Goal: Task Accomplishment & Management: Manage account settings

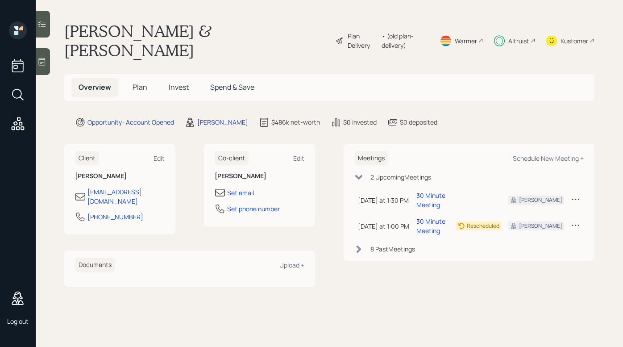
click at [133, 117] on div "Opportunity · Account Opened" at bounding box center [130, 121] width 87 height 9
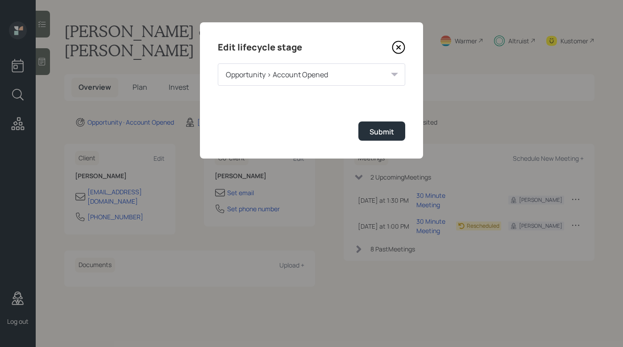
click at [295, 71] on div "Opportunity > Account Opened" at bounding box center [311, 74] width 187 height 22
click at [394, 76] on div "Opportunity > Account Opened" at bounding box center [311, 74] width 187 height 22
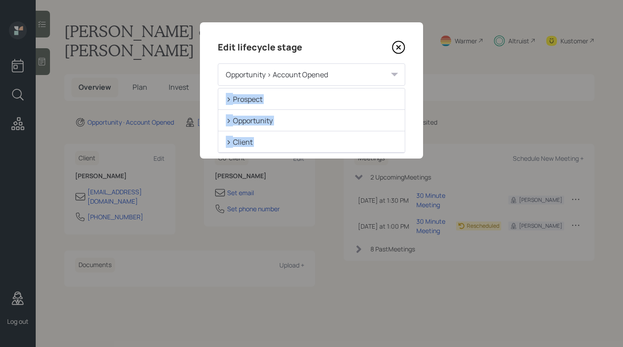
click at [394, 76] on div "Opportunity > Account Opened" at bounding box center [311, 74] width 187 height 22
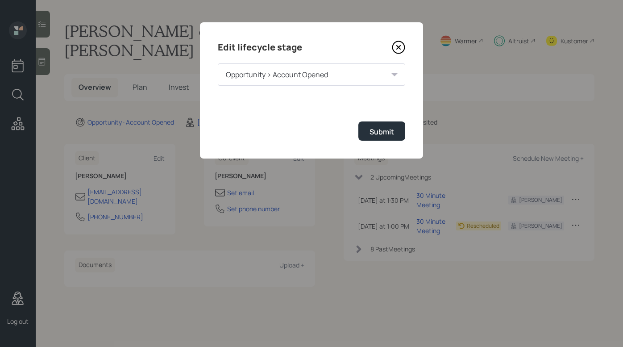
click at [396, 52] on icon at bounding box center [398, 47] width 13 height 13
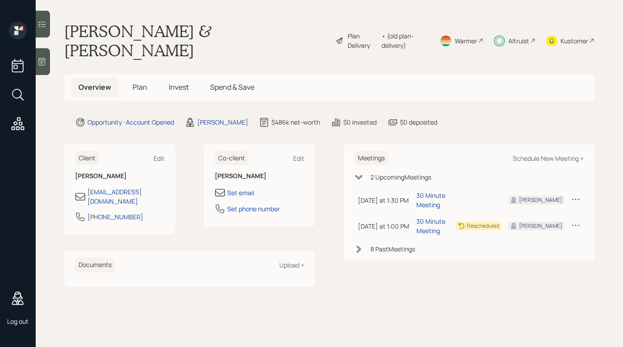
click at [21, 94] on icon at bounding box center [18, 95] width 16 height 16
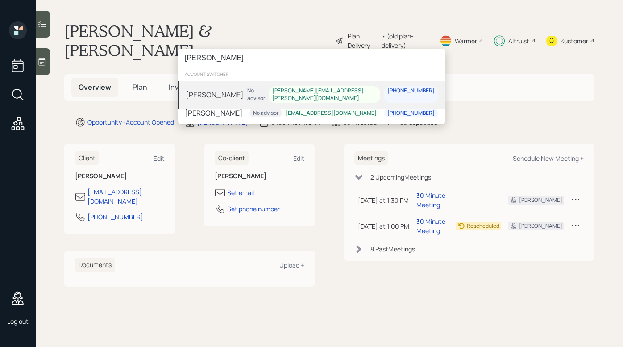
type input "[PERSON_NAME]"
click at [243, 97] on div "[PERSON_NAME] No advisor [PERSON_NAME][EMAIL_ADDRESS][PERSON_NAME][DOMAIN_NAME]…" at bounding box center [312, 95] width 268 height 28
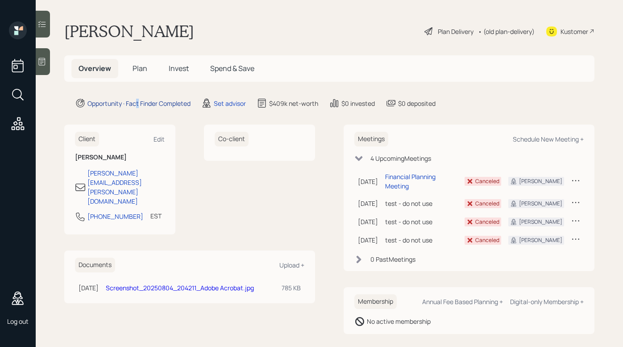
click at [138, 100] on div "Opportunity · Fact Finder Completed" at bounding box center [138, 103] width 103 height 9
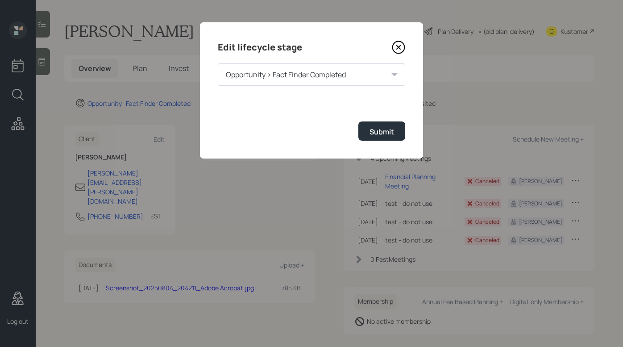
click at [292, 72] on div "Opportunity > Fact Finder Completed" at bounding box center [311, 74] width 187 height 22
